Goal: Transaction & Acquisition: Purchase product/service

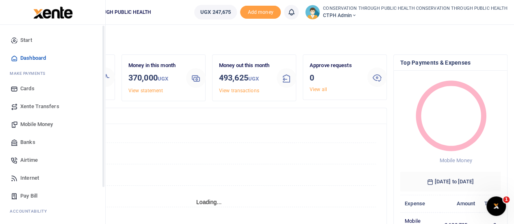
scroll to position [7, 7]
click at [35, 176] on span "Internet" at bounding box center [29, 178] width 19 height 8
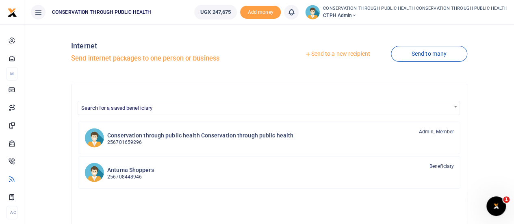
click at [336, 58] on link "Send to a new recipient" at bounding box center [338, 54] width 106 height 15
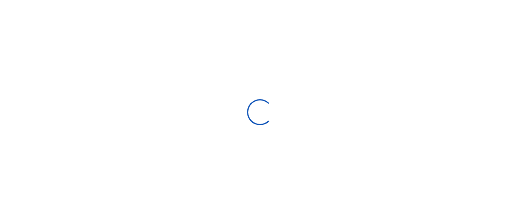
select select
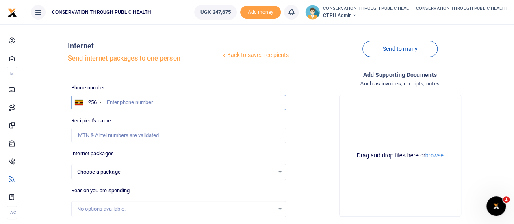
click at [117, 108] on input "text" at bounding box center [178, 102] width 215 height 15
type input "742704026"
select select
type input "Kaamu Bukenya"
type input "742704026"
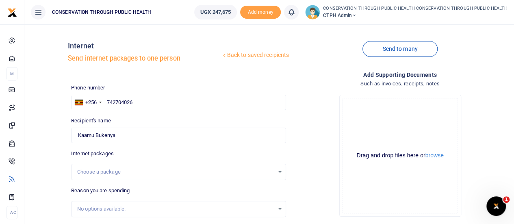
click at [133, 173] on div "Choose a package" at bounding box center [175, 172] width 197 height 8
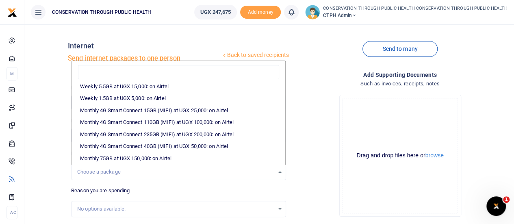
scroll to position [86, 0]
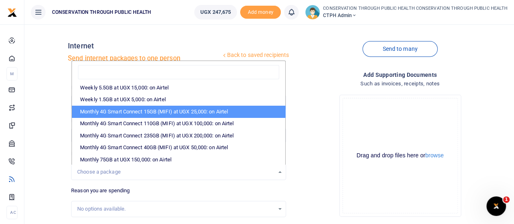
click at [158, 115] on li "Monthly 4G Smart Connect 15GB (MIFI) at UGX 25,000: on Airtel" at bounding box center [178, 112] width 213 height 12
select select "bOgthpMmaC1ZLyOYxyMBh2ISqCJo9J8cGxlMHNFThRQ="
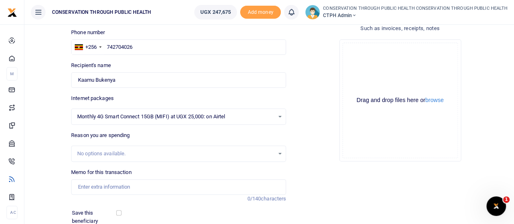
scroll to position [60, 0]
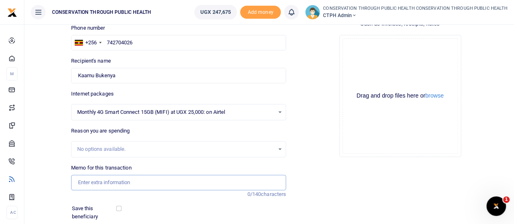
click at [113, 176] on input "Memo for this transaction" at bounding box center [178, 182] width 215 height 15
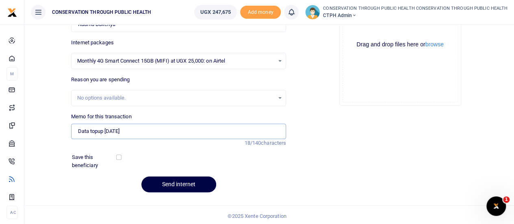
scroll to position [112, 0]
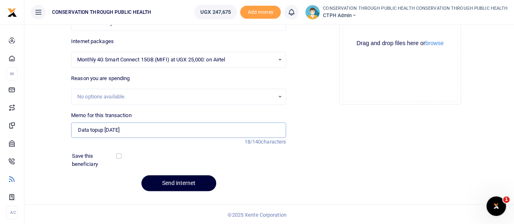
type input "Data topup Sept 25"
click at [170, 183] on button "Send internet" at bounding box center [178, 183] width 75 height 16
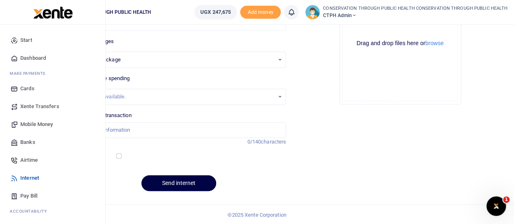
click at [39, 54] on span "Dashboard" at bounding box center [33, 58] width 26 height 8
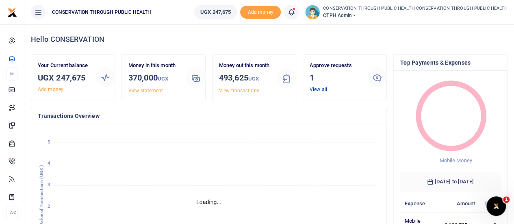
scroll to position [7, 7]
click at [315, 89] on link "View all" at bounding box center [318, 90] width 17 height 6
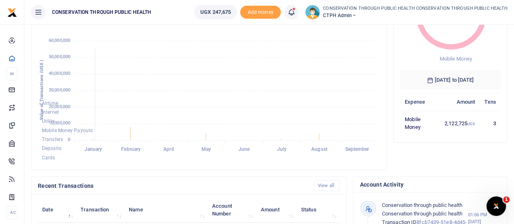
scroll to position [76, 0]
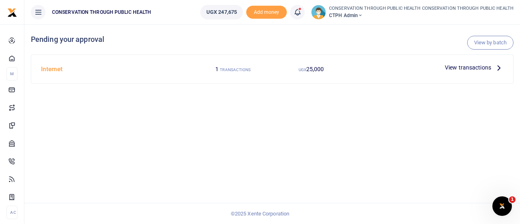
click at [496, 66] on icon at bounding box center [499, 67] width 9 height 9
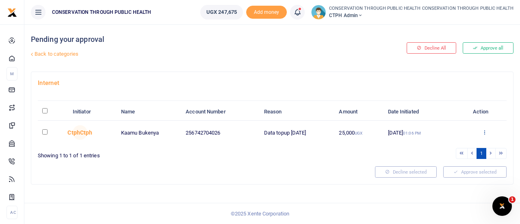
click at [483, 131] on icon at bounding box center [484, 132] width 5 height 6
click at [454, 141] on link "Approve" at bounding box center [455, 145] width 64 height 11
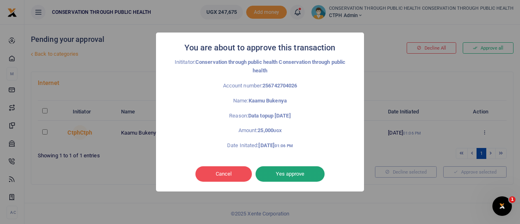
click at [298, 170] on button "Yes approve" at bounding box center [290, 173] width 69 height 15
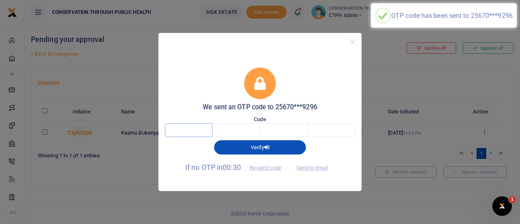
click at [210, 131] on input "text" at bounding box center [189, 130] width 48 height 14
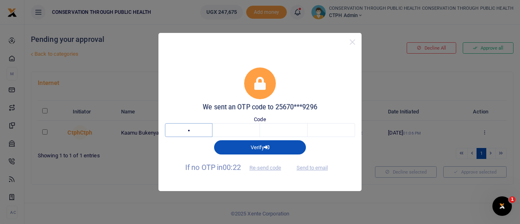
type input "7"
type input "8"
type input "2"
type input "3"
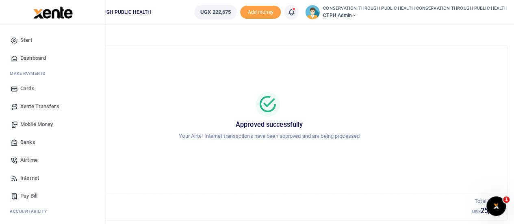
click at [29, 55] on span "Dashboard" at bounding box center [33, 58] width 26 height 8
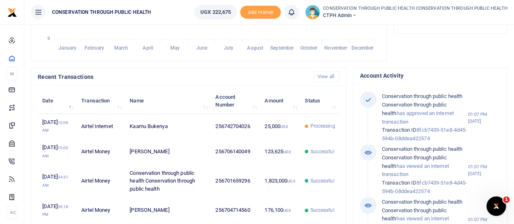
scroll to position [213, 0]
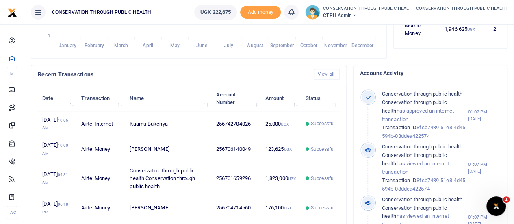
scroll to position [7, 7]
